Goal: Task Accomplishment & Management: Complete application form

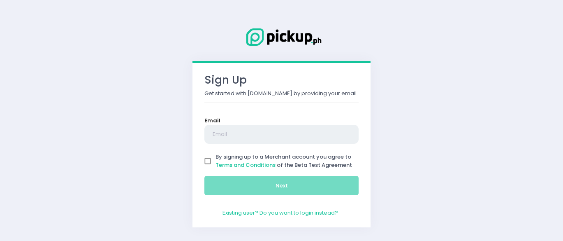
click at [264, 130] on input "text" at bounding box center [281, 134] width 154 height 19
type input "[EMAIL_ADDRESS][DOMAIN_NAME]"
click at [207, 162] on input "By signing up to a Merchant account you agree to Terms and Conditions of the Be…" at bounding box center [208, 161] width 16 height 16
checkbox input "true"
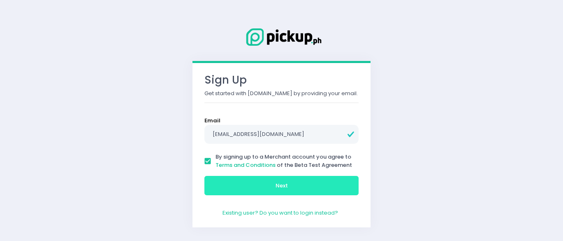
click at [225, 183] on button "Next" at bounding box center [281, 186] width 154 height 20
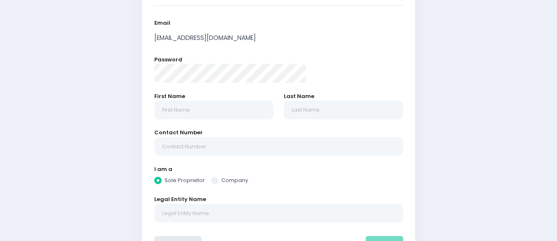
scroll to position [93, 0]
click at [225, 100] on input "text" at bounding box center [213, 109] width 119 height 19
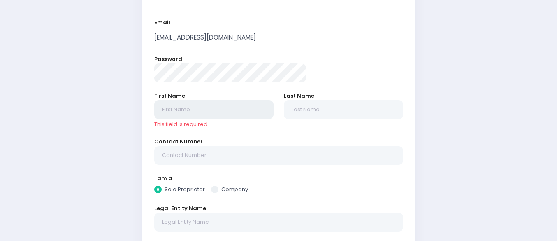
radio input "true"
click at [230, 105] on input "text" at bounding box center [213, 109] width 119 height 19
type input "R"
radio input "true"
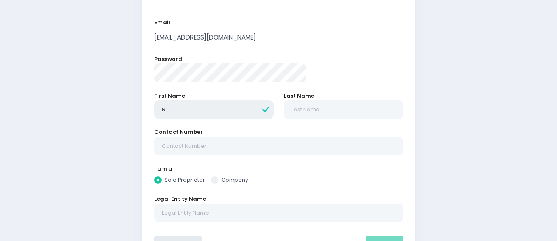
type input "Ru"
radio input "true"
type input "Rup"
radio input "true"
type input "[PERSON_NAME]"
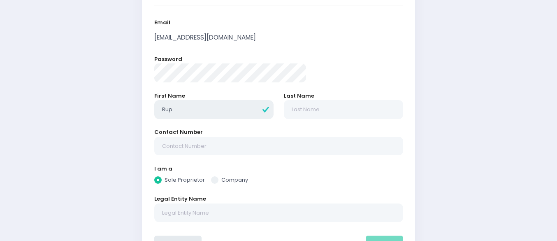
radio input "true"
type input "[PERSON_NAME]"
radio input "true"
type input "[PERSON_NAME]"
radio input "true"
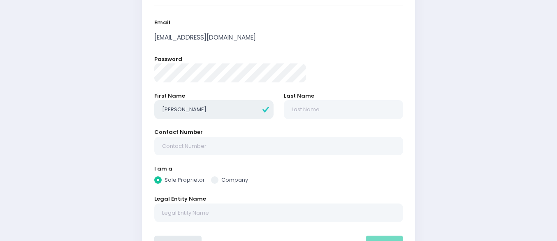
type input "[PERSON_NAME]"
radio input "true"
click at [324, 109] on input "text" at bounding box center [343, 109] width 119 height 19
type input "L"
radio input "true"
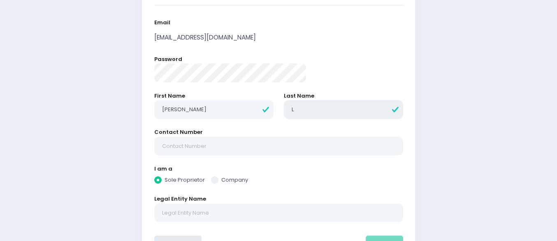
type input "Lu"
radio input "true"
type input "Lun"
radio input "true"
type input "[PERSON_NAME]"
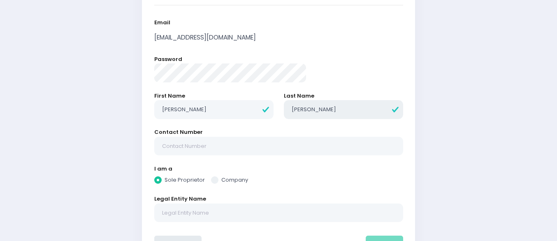
radio input "true"
type input "[PERSON_NAME]"
radio input "true"
click at [273, 148] on input "text" at bounding box center [278, 146] width 249 height 19
type input "09178993788"
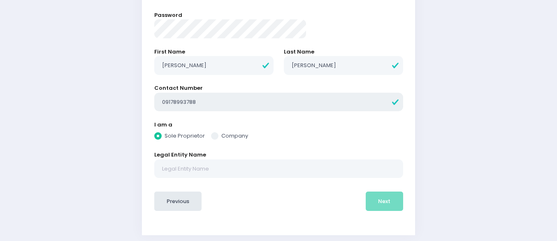
scroll to position [141, 0]
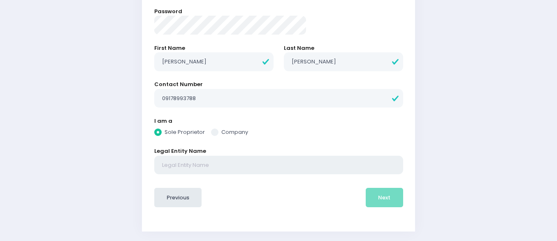
click at [254, 165] on input "text" at bounding box center [278, 164] width 249 height 19
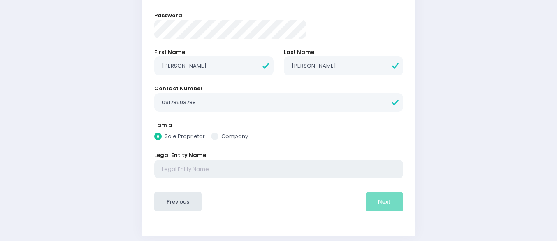
scroll to position [132, 0]
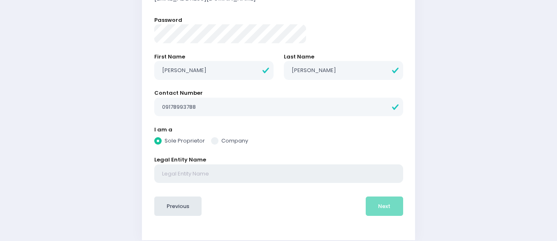
radio input "true"
type input "R"
radio input "true"
type input "Ru"
radio input "true"
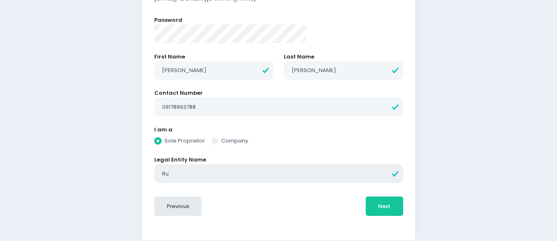
type input "Rup"
radio input "true"
type input "[PERSON_NAME]"
radio input "true"
type input "[PERSON_NAME]"
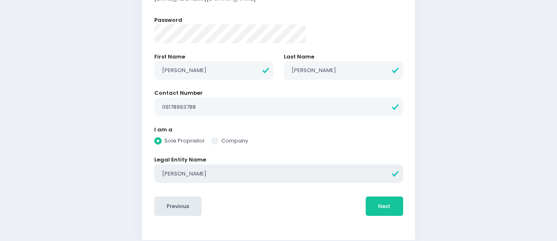
radio input "true"
type input "[PERSON_NAME]"
radio input "true"
type input "[PERSON_NAME]'"
radio input "true"
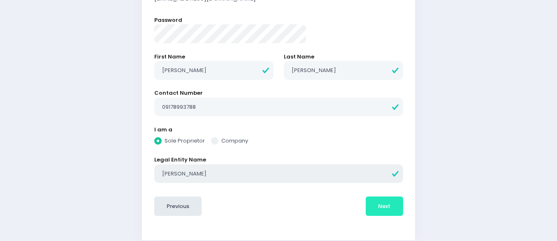
type input "[PERSON_NAME]"
click at [378, 206] on span "Next" at bounding box center [384, 206] width 12 height 8
radio input "true"
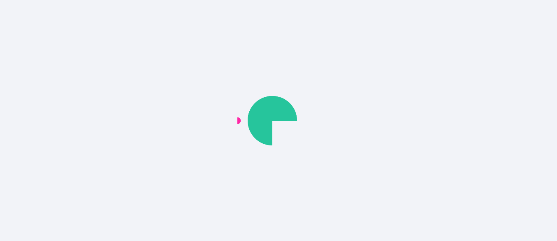
scroll to position [0, 0]
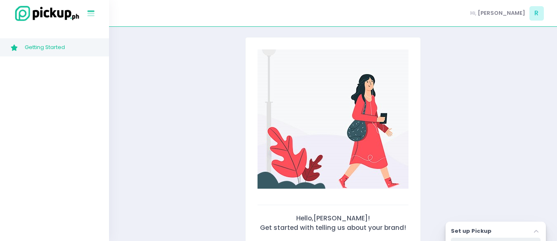
click at [88, 12] on icon at bounding box center [91, 14] width 7 height 4
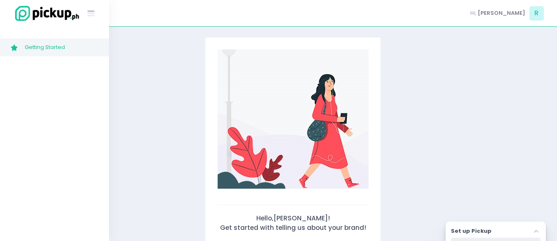
click at [16, 16] on img at bounding box center [45, 14] width 70 height 18
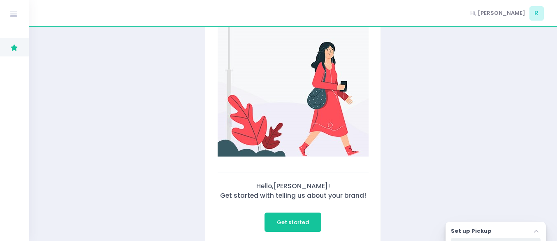
scroll to position [50, 0]
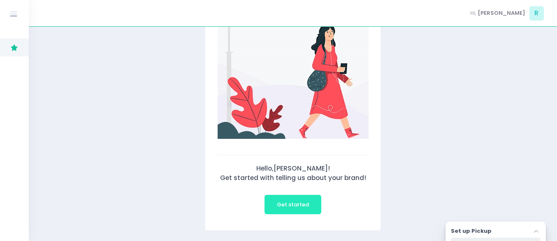
click at [294, 205] on span "Get started" at bounding box center [293, 204] width 32 height 8
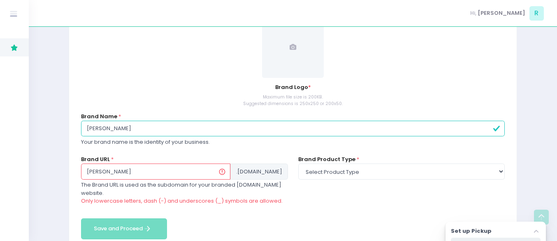
scroll to position [145, 0]
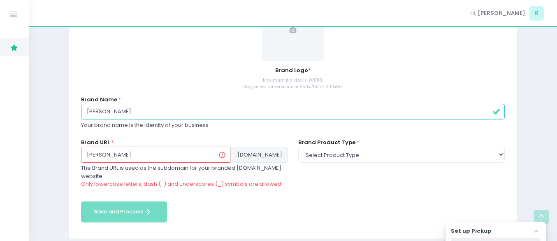
click at [181, 152] on input "[PERSON_NAME]" at bounding box center [155, 154] width 149 height 16
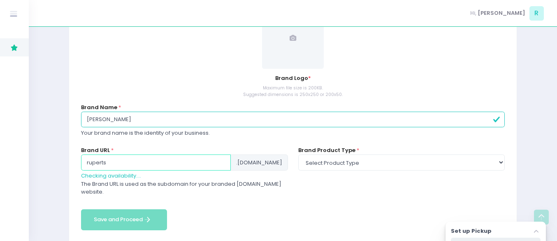
scroll to position [137, 0]
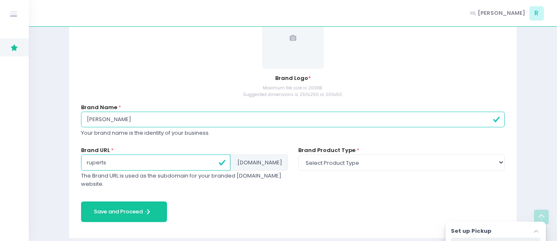
type input "ruperts"
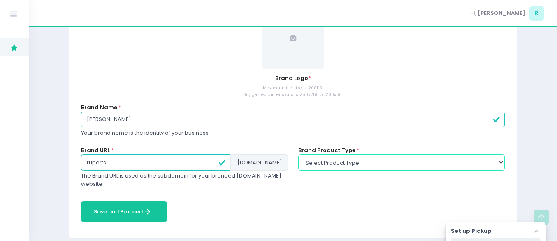
click at [323, 164] on select "Select product type food non-food" at bounding box center [401, 162] width 206 height 16
select select "food"
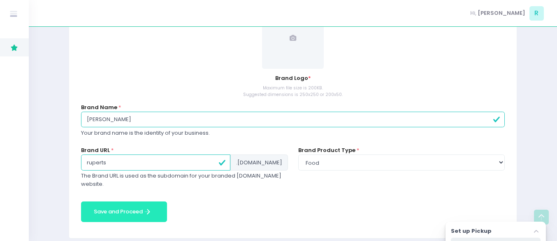
click at [126, 201] on button "Save and Proceed Save and Proceed Created with Sketch." at bounding box center [124, 211] width 86 height 21
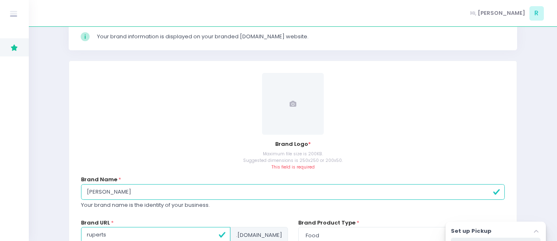
scroll to position [70, 0]
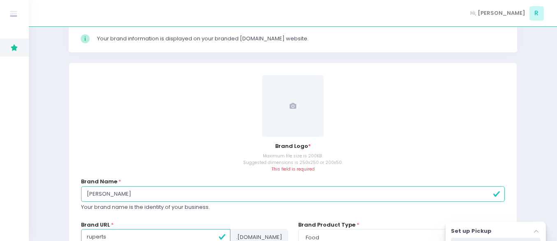
click at [286, 107] on span at bounding box center [293, 106] width 62 height 62
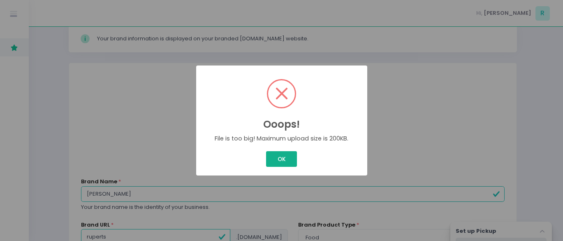
click at [276, 160] on button "OK" at bounding box center [281, 159] width 31 height 16
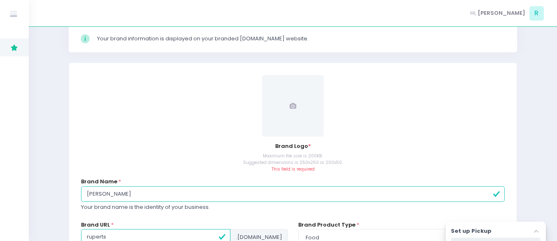
click at [311, 122] on span at bounding box center [293, 106] width 62 height 62
click at [290, 113] on span at bounding box center [293, 106] width 62 height 62
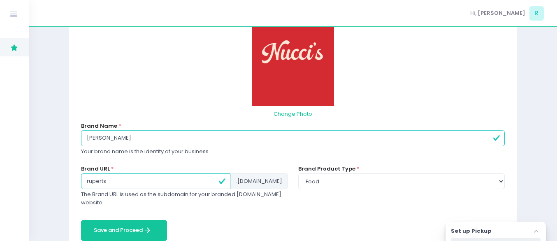
scroll to position [160, 0]
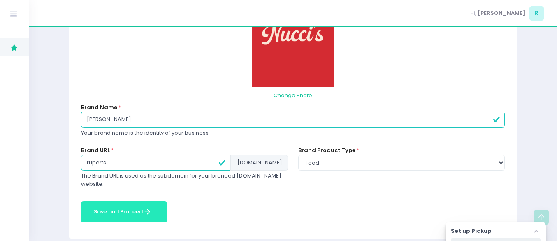
click at [121, 203] on button "Save and Proceed Save and Proceed Created with Sketch." at bounding box center [124, 211] width 86 height 21
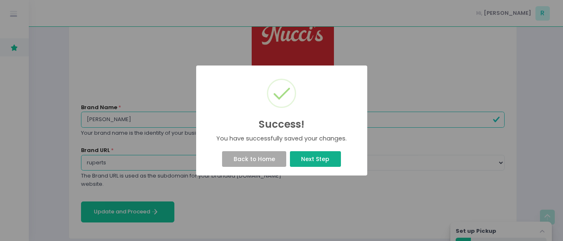
click at [319, 165] on button "Next Step" at bounding box center [315, 159] width 51 height 16
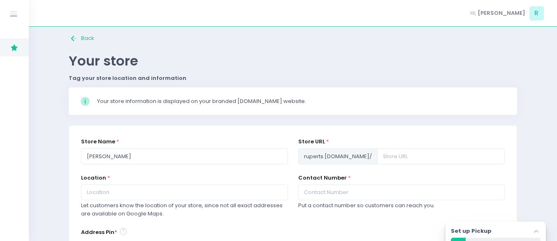
scroll to position [7, 0]
click at [377, 158] on input "text" at bounding box center [441, 156] width 128 height 16
click at [271, 178] on div "Location * Let customers know the location of your store, since not all exact a…" at bounding box center [184, 196] width 206 height 44
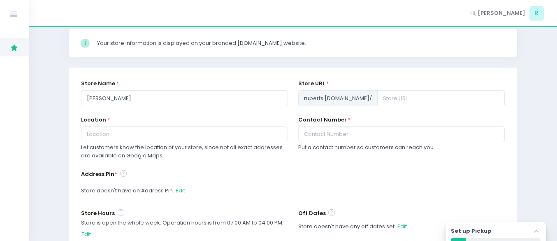
scroll to position [65, 0]
click at [377, 98] on input "text" at bounding box center [441, 98] width 128 height 16
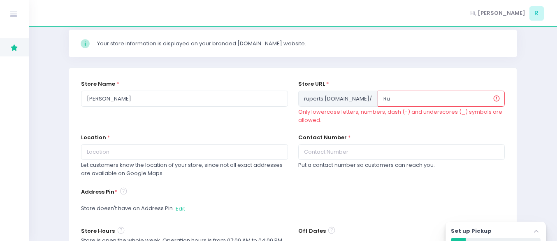
type input "R"
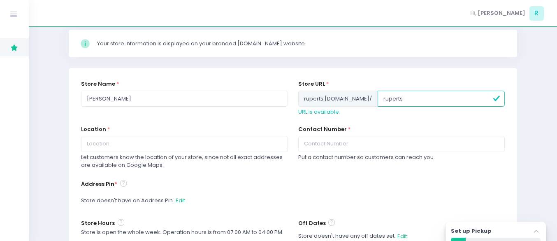
type input "ruperts"
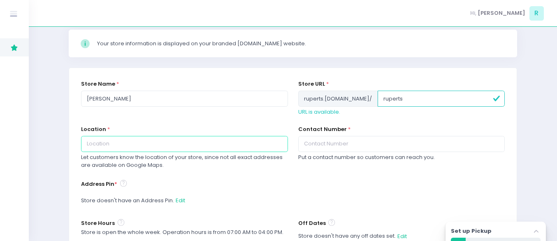
click at [248, 146] on input "text" at bounding box center [184, 144] width 206 height 16
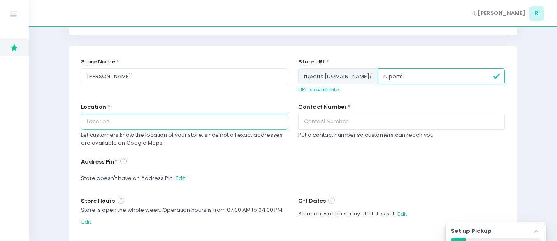
scroll to position [83, 0]
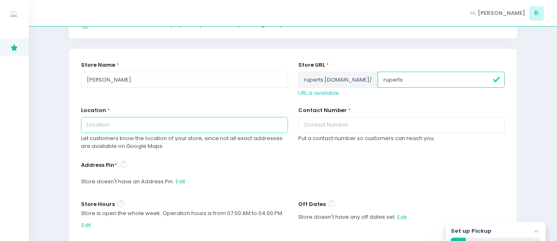
click at [210, 126] on input "text" at bounding box center [184, 125] width 206 height 16
type input "[STREET_ADDRESS]"
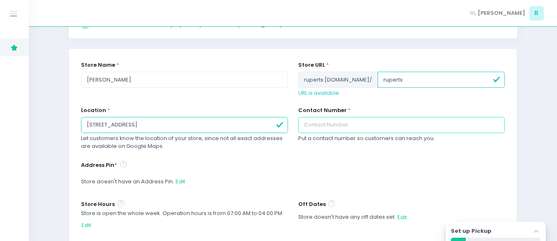
click at [402, 121] on input "text" at bounding box center [401, 125] width 206 height 16
type input "09178993788"
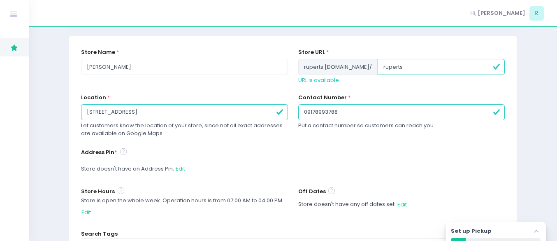
scroll to position [97, 0]
click at [180, 169] on button "Edit" at bounding box center [180, 168] width 10 height 16
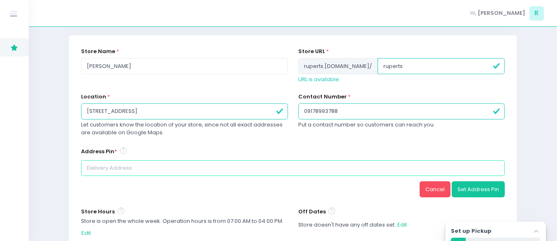
click at [190, 168] on input at bounding box center [293, 168] width 424 height 16
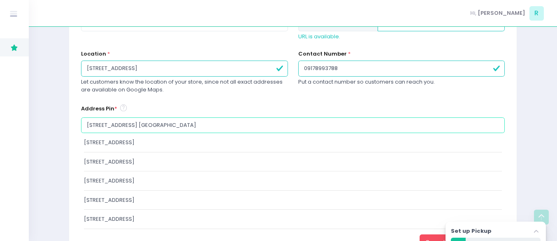
scroll to position [139, 0]
drag, startPoint x: 166, startPoint y: 125, endPoint x: 97, endPoint y: 120, distance: 69.2
click at [98, 121] on input "[STREET_ADDRESS] [GEOGRAPHIC_DATA]" at bounding box center [293, 126] width 424 height 16
click at [97, 120] on input "[STREET_ADDRESS] [GEOGRAPHIC_DATA]" at bounding box center [293, 126] width 424 height 16
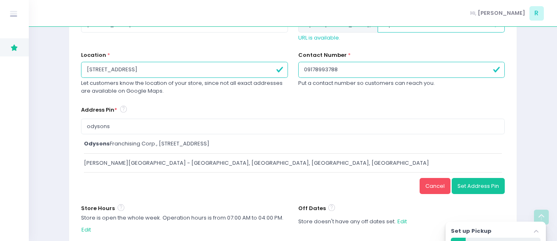
click at [114, 145] on div "odysons Franchising Corp., [GEOGRAPHIC_DATA], [GEOGRAPHIC_DATA]" at bounding box center [293, 143] width 418 height 8
type input "ODYSONS Franchising Corp., [GEOGRAPHIC_DATA], [GEOGRAPHIC_DATA]"
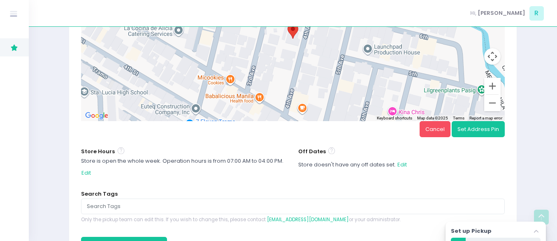
scroll to position [342, 0]
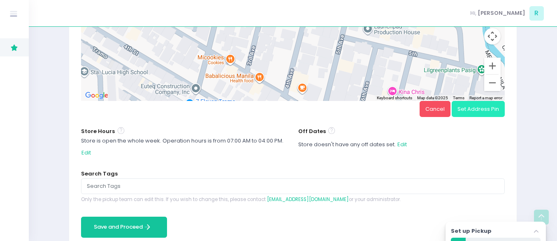
click at [478, 114] on button "Set Address Pin" at bounding box center [478, 109] width 53 height 16
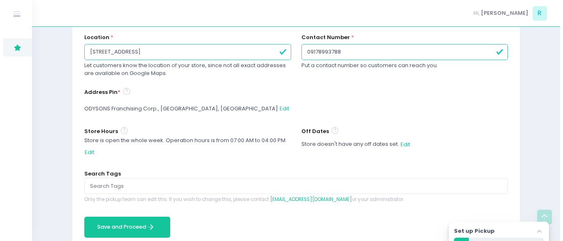
scroll to position [180, 0]
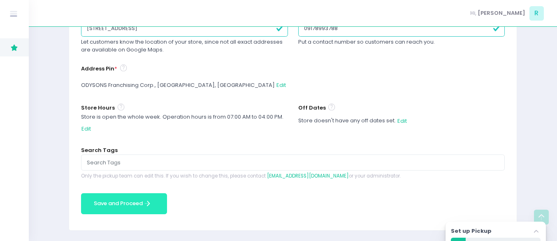
click at [130, 201] on button "Save and Proceed Save and Proceed Created with Sketch." at bounding box center [124, 203] width 86 height 21
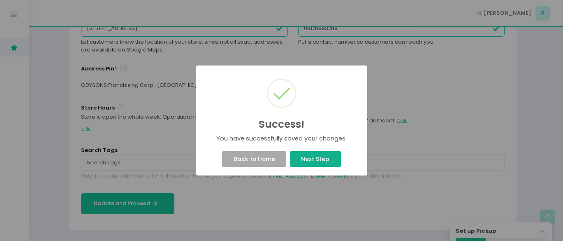
click at [304, 163] on button "Next Step" at bounding box center [315, 159] width 51 height 16
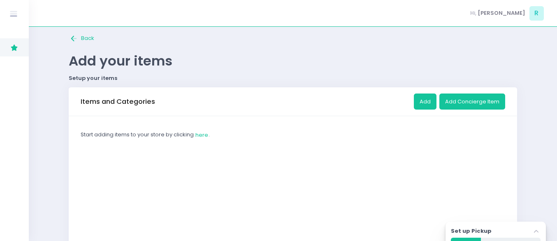
scroll to position [2, 0]
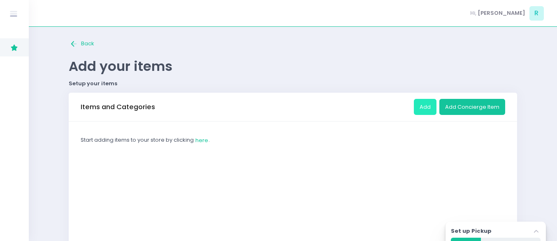
click at [423, 111] on button "Add" at bounding box center [425, 107] width 23 height 16
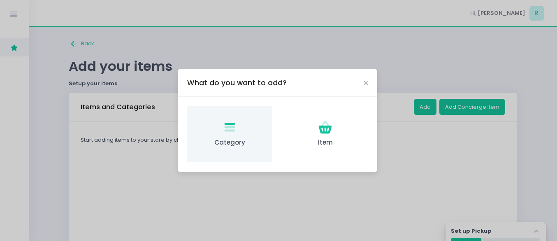
click at [229, 145] on span "Category" at bounding box center [230, 142] width 72 height 9
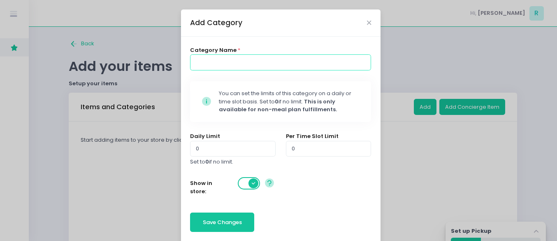
click at [223, 65] on input at bounding box center [280, 62] width 181 height 16
type input "2"
type input "Pizza"
click at [210, 149] on input "0" at bounding box center [232, 149] width 85 height 16
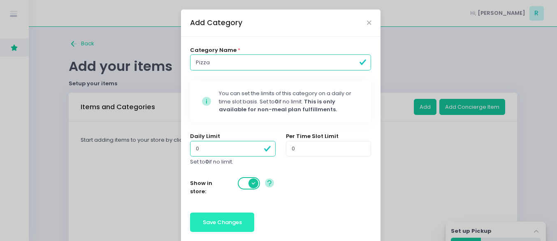
click at [209, 230] on button "Save Changes" at bounding box center [222, 222] width 64 height 20
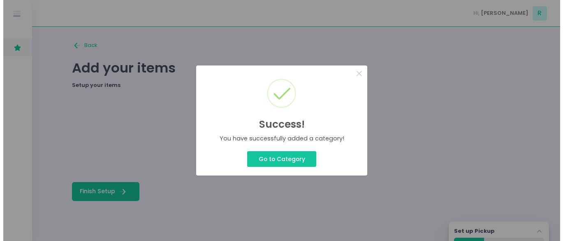
scroll to position [0, 0]
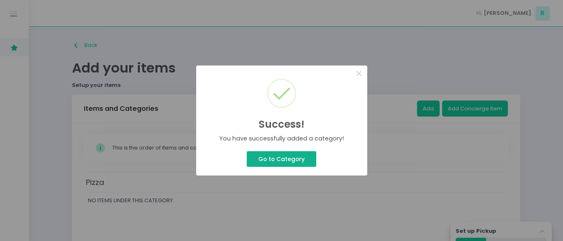
click at [269, 159] on button "Go to Category" at bounding box center [281, 159] width 69 height 16
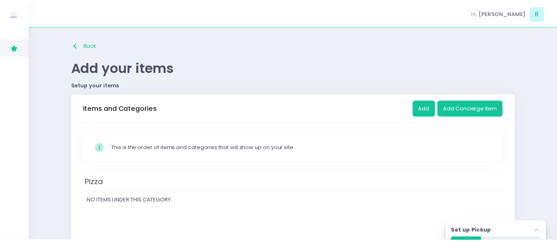
scroll to position [62, 0]
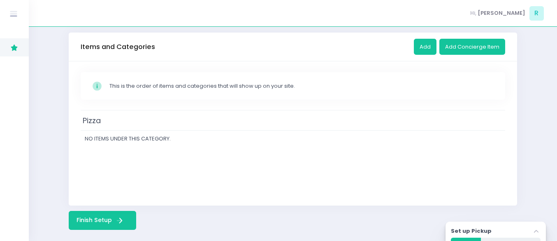
click at [160, 139] on span "No items under this category." at bounding box center [128, 139] width 86 height 8
click at [427, 48] on button "Add" at bounding box center [425, 47] width 23 height 16
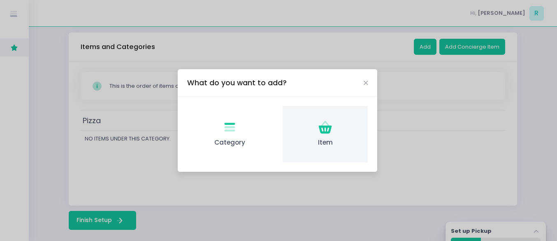
click at [331, 133] on icon "Item Created with Sketch." at bounding box center [325, 127] width 16 height 16
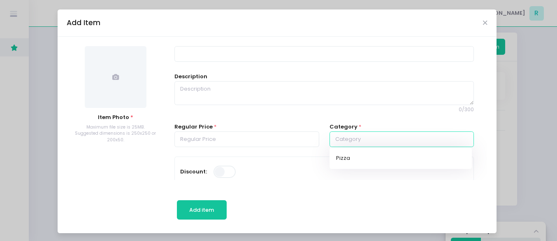
click at [334, 140] on input "text" at bounding box center [401, 139] width 145 height 16
click at [340, 157] on link "Pizza" at bounding box center [400, 158] width 142 height 16
type input "Pizza"
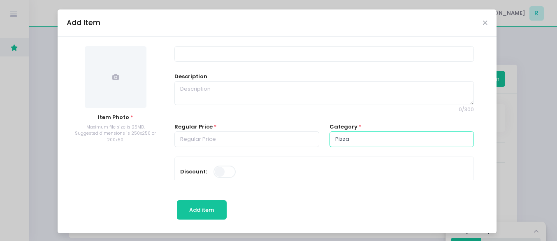
scroll to position [28, 0]
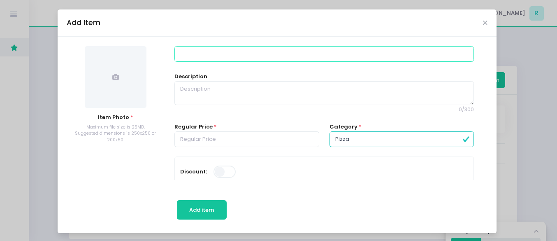
click at [239, 51] on input at bounding box center [323, 54] width 299 height 16
click at [222, 58] on input at bounding box center [323, 54] width 299 height 16
type input "[PERSON_NAME] Shrimp Pizza"
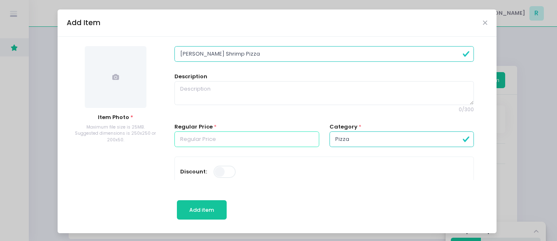
click at [204, 141] on input "number" at bounding box center [246, 139] width 145 height 16
click at [303, 141] on input "-1" at bounding box center [246, 139] width 145 height 16
click at [283, 138] on input "-1" at bounding box center [246, 139] width 145 height 16
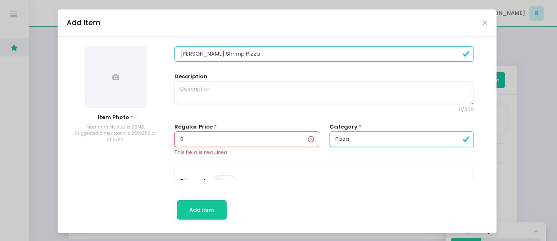
click at [293, 136] on input "0" at bounding box center [246, 139] width 145 height 16
drag, startPoint x: 251, startPoint y: 138, endPoint x: 173, endPoint y: 139, distance: 78.2
click at [174, 139] on input "0" at bounding box center [246, 139] width 145 height 16
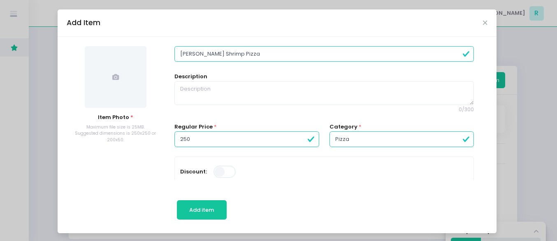
type input "250.00"
click at [251, 107] on span "0 / 300" at bounding box center [323, 109] width 299 height 7
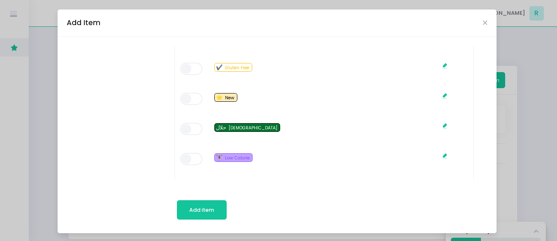
scroll to position [513, 0]
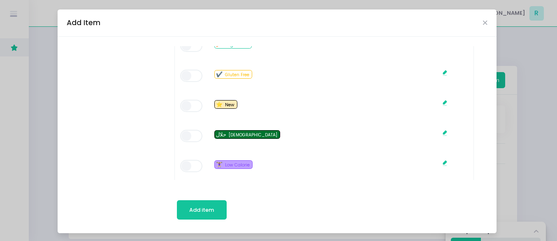
click at [180, 103] on span at bounding box center [191, 106] width 23 height 12
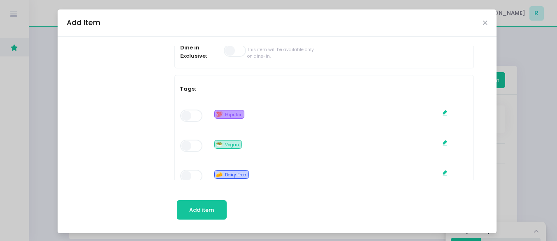
scroll to position [325, 0]
click at [186, 114] on span at bounding box center [191, 114] width 23 height 12
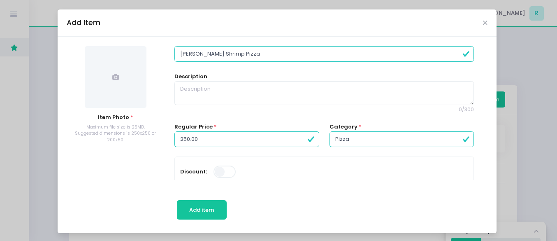
scroll to position [0, 0]
click at [118, 65] on span at bounding box center [116, 77] width 62 height 62
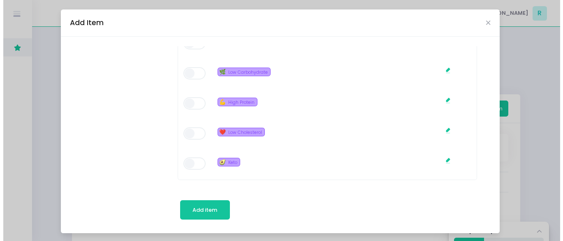
scroll to position [644, 0]
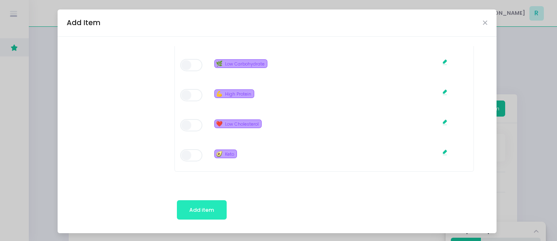
click at [190, 213] on span "Add item" at bounding box center [201, 210] width 25 height 8
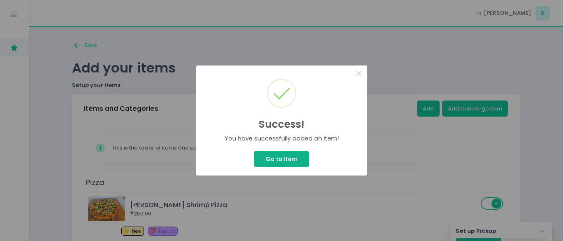
click at [289, 154] on button "Go to Item" at bounding box center [281, 159] width 54 height 16
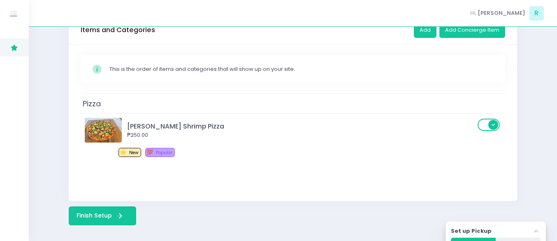
scroll to position [59, 0]
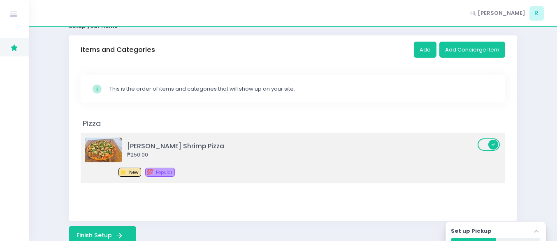
click at [274, 154] on div "₱250.00" at bounding box center [301, 155] width 348 height 8
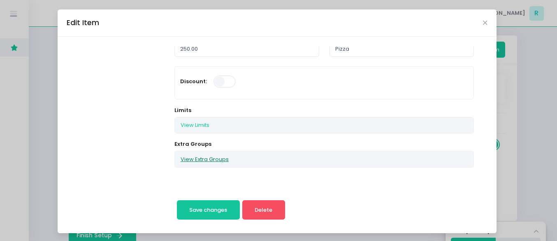
scroll to position [102, 0]
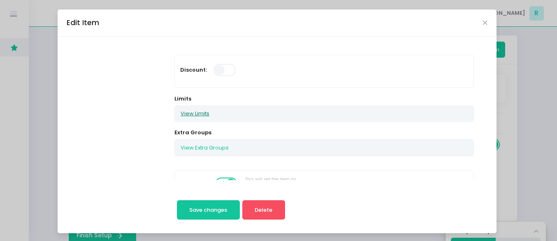
click at [195, 118] on button "View Limits" at bounding box center [195, 114] width 40 height 16
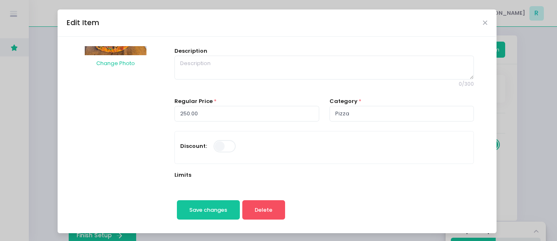
scroll to position [0, 0]
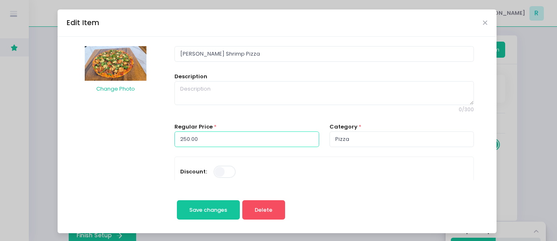
click at [218, 133] on input "250.00" at bounding box center [246, 139] width 145 height 16
click at [483, 25] on icon "Close" at bounding box center [485, 23] width 4 height 6
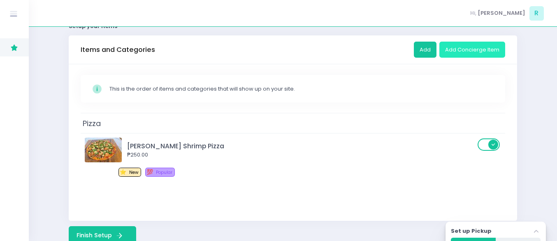
click at [455, 50] on button "Add Concierge Item" at bounding box center [472, 50] width 66 height 16
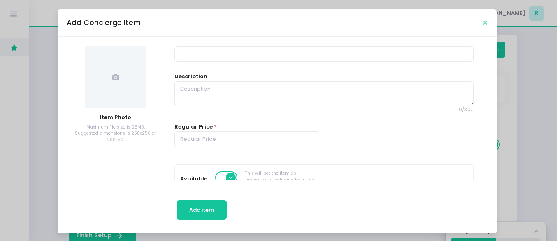
click at [483, 23] on icon "Close" at bounding box center [485, 23] width 4 height 6
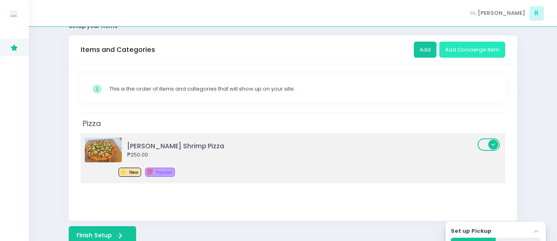
click at [419, 139] on div "[PERSON_NAME] Shrimp Pizza ₱250.00" at bounding box center [281, 149] width 393 height 25
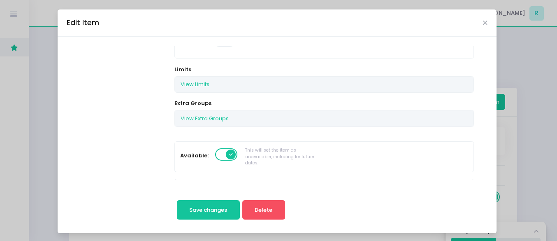
scroll to position [133, 0]
click at [206, 116] on button "View Extra Groups" at bounding box center [205, 116] width 60 height 16
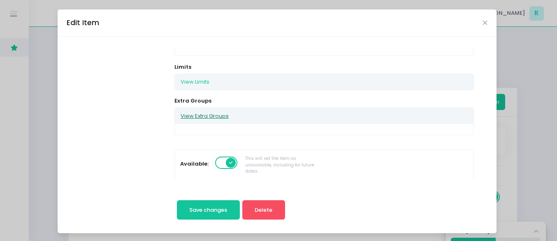
click at [211, 115] on button "View Extra Groups" at bounding box center [205, 116] width 60 height 16
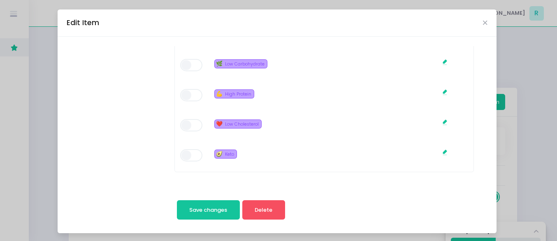
scroll to position [1, 0]
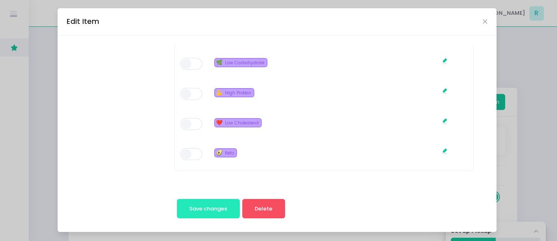
click at [189, 214] on button "Save changes" at bounding box center [208, 209] width 63 height 20
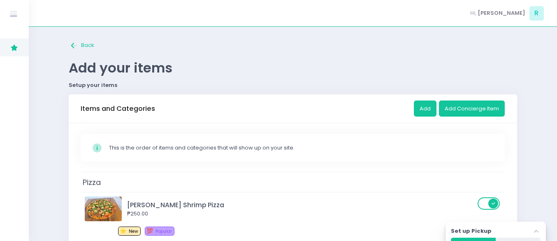
click at [279, 156] on div "Stockholm-icons / Code / Info-circle Created with Sketch. This is the order of …" at bounding box center [293, 148] width 424 height 28
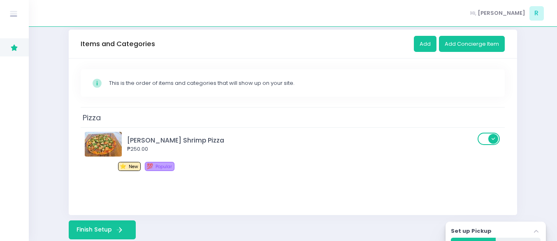
scroll to position [79, 0]
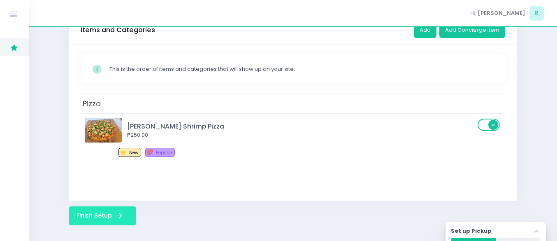
click at [122, 212] on icon "Finish Setup Created with Sketch." at bounding box center [119, 215] width 9 height 9
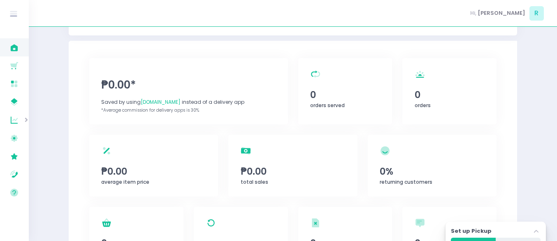
scroll to position [82, 0]
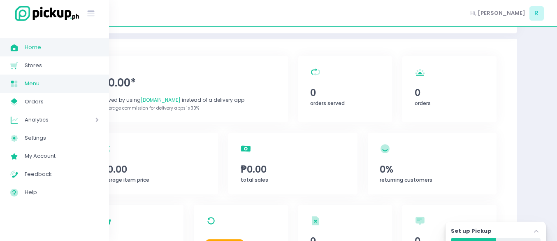
click at [17, 84] on icon "Menu Created with Sketch." at bounding box center [13, 83] width 9 height 9
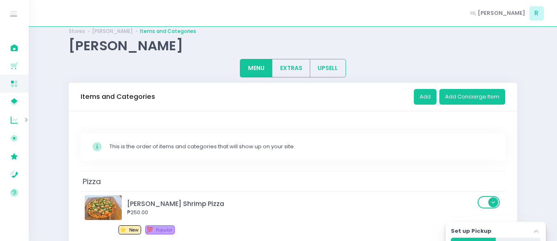
scroll to position [10, 0]
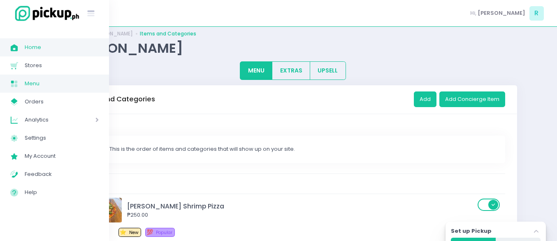
click at [26, 47] on span "Home" at bounding box center [62, 47] width 74 height 11
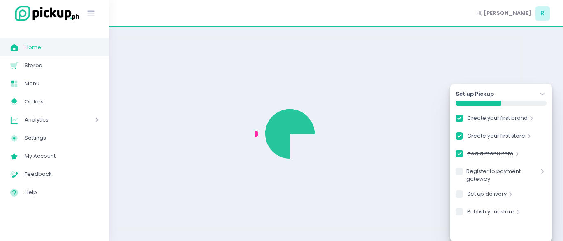
checkbox input "true"
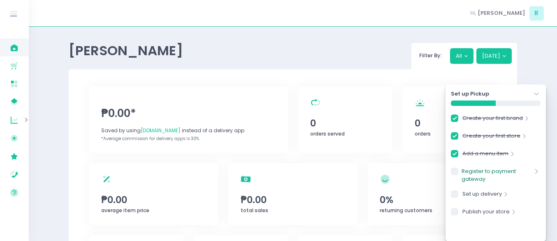
click at [507, 168] on link "Register to payment gateway" at bounding box center [496, 175] width 71 height 16
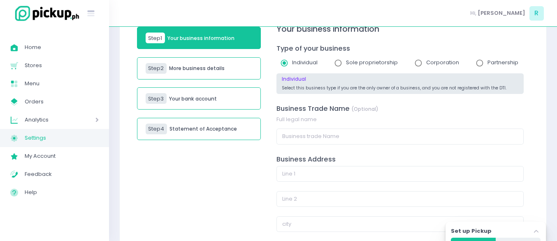
scroll to position [76, 0]
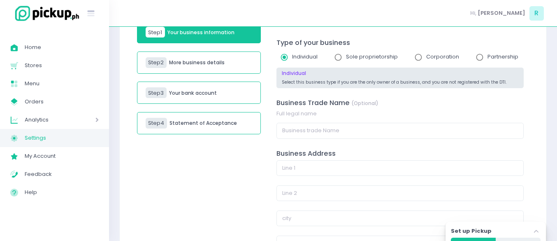
click at [207, 63] on h5 "More business details" at bounding box center [197, 63] width 56 height 6
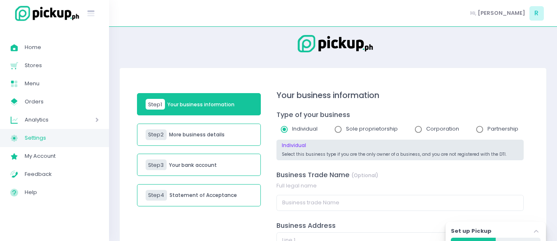
scroll to position [0, 0]
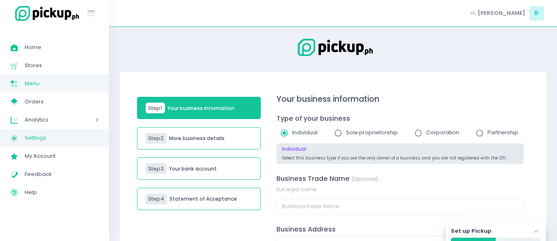
click at [70, 88] on span "Menu" at bounding box center [62, 83] width 74 height 11
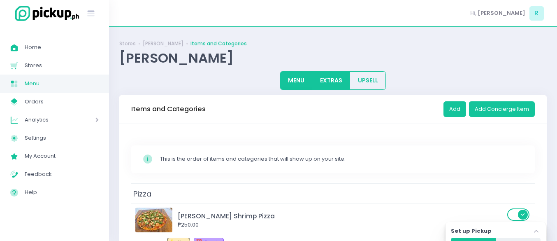
click at [324, 76] on button "EXTRAS" at bounding box center [331, 80] width 38 height 19
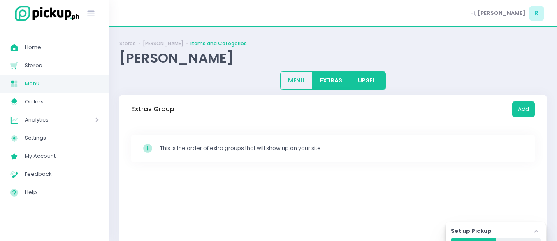
click at [361, 78] on button "UPSELL" at bounding box center [368, 80] width 36 height 19
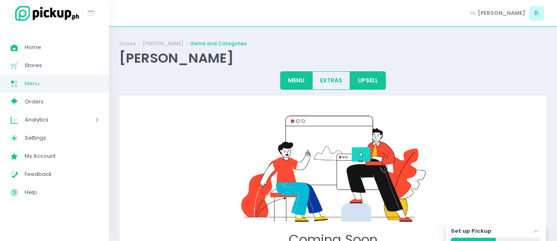
click at [301, 76] on button "MENU" at bounding box center [296, 80] width 32 height 19
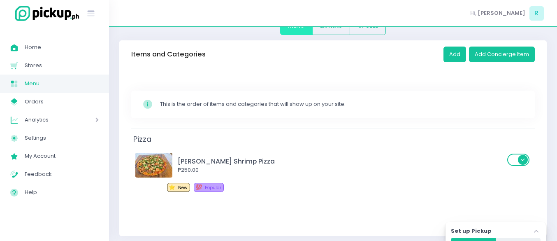
scroll to position [60, 0]
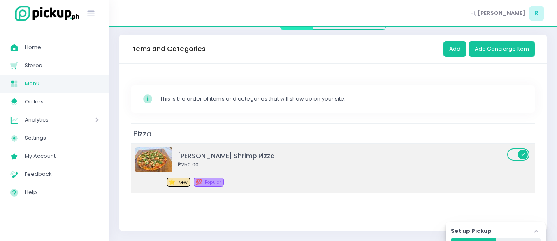
click at [211, 159] on div "[PERSON_NAME] Shrimp Pizza" at bounding box center [341, 155] width 327 height 9
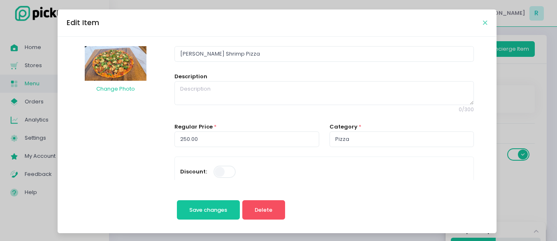
click at [483, 24] on icon "Close" at bounding box center [485, 23] width 4 height 6
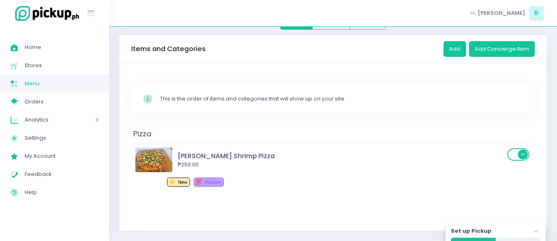
click at [521, 230] on div "Set up Pickup Stockholm-icons / Navigation / Angle-up Created with Sketch." at bounding box center [496, 232] width 90 height 11
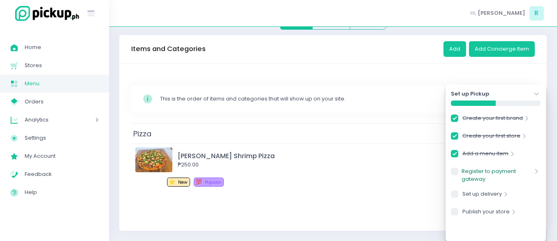
click at [491, 169] on link "Register to payment gateway" at bounding box center [496, 175] width 71 height 16
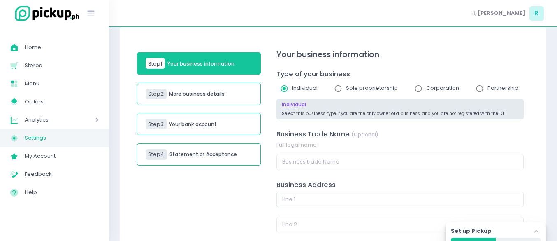
scroll to position [45, 0]
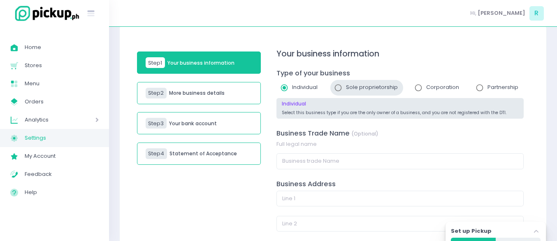
click at [360, 90] on span "Sole proprietorship" at bounding box center [372, 87] width 52 height 8
radio input "false"
radio input "true"
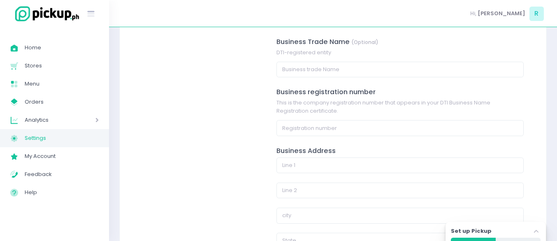
scroll to position [0, 0]
